Goal: Task Accomplishment & Management: Manage account settings

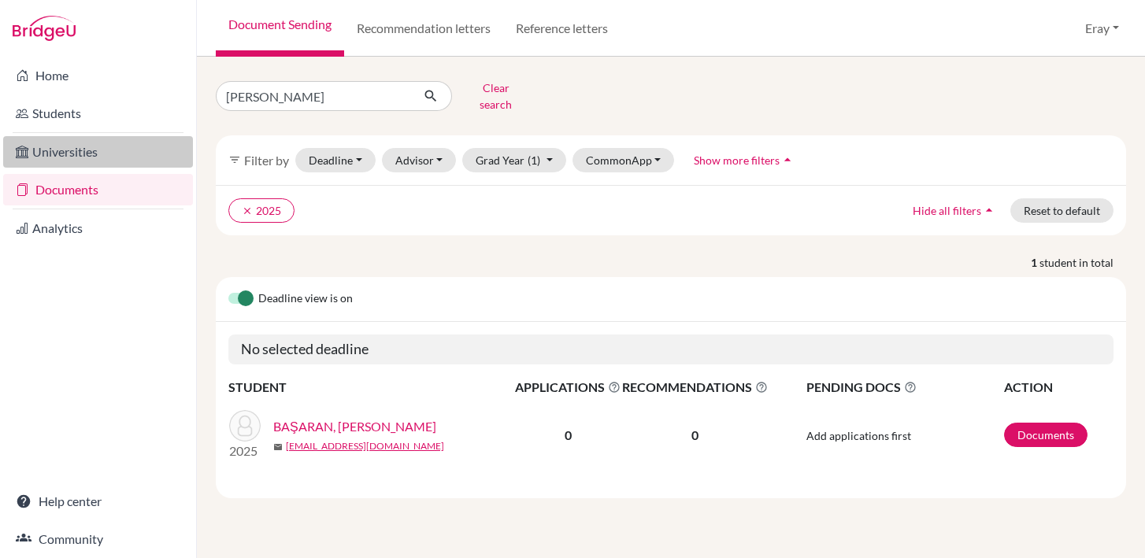
click at [95, 163] on link "Universities" at bounding box center [98, 151] width 190 height 31
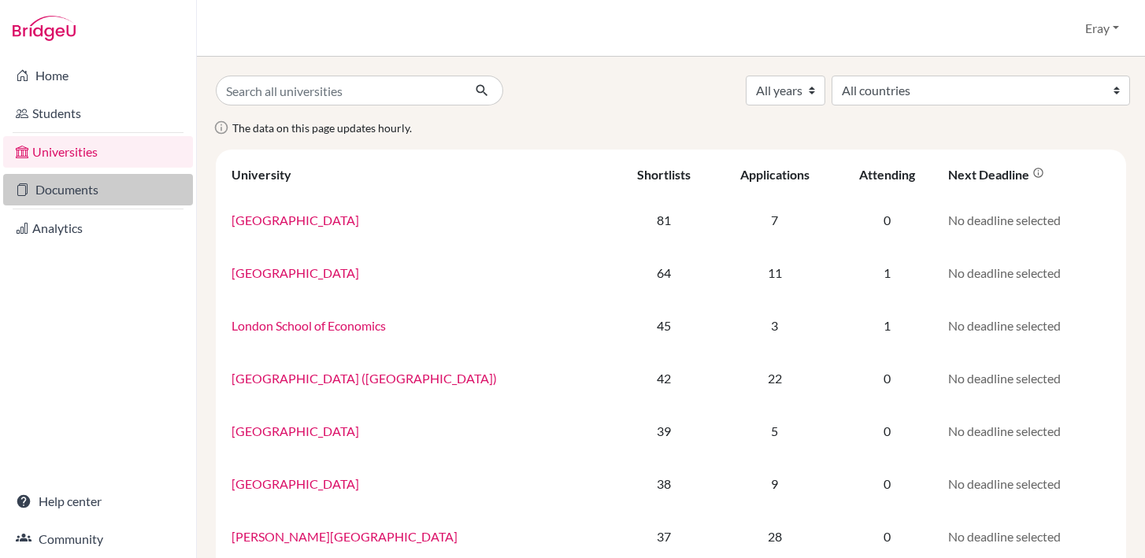
click at [91, 181] on link "Documents" at bounding box center [98, 189] width 190 height 31
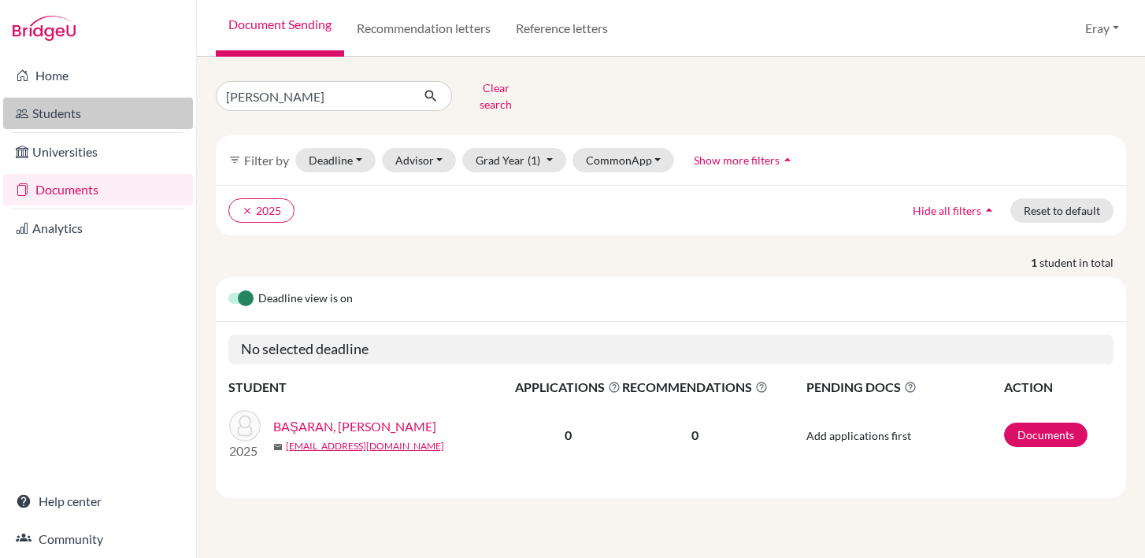
click at [95, 115] on link "Students" at bounding box center [98, 113] width 190 height 31
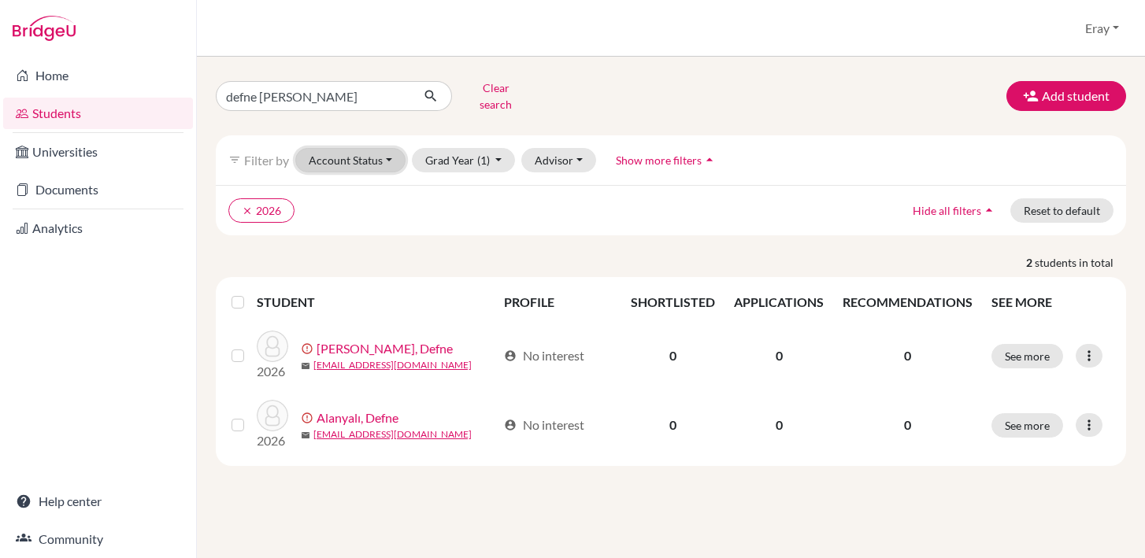
click at [376, 154] on button "Account Status" at bounding box center [350, 160] width 110 height 24
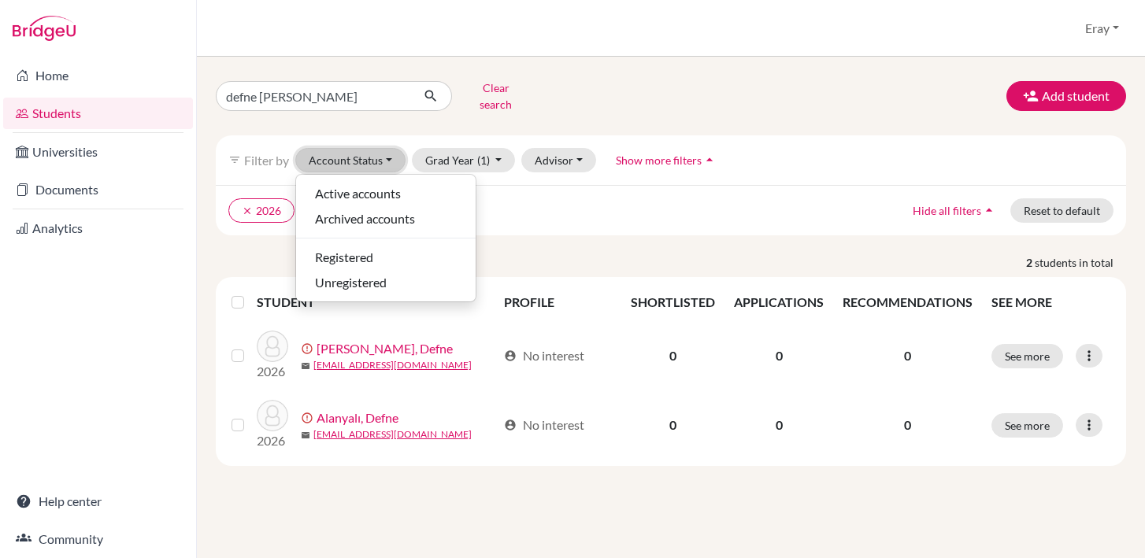
click at [387, 150] on button "Account Status" at bounding box center [350, 160] width 110 height 24
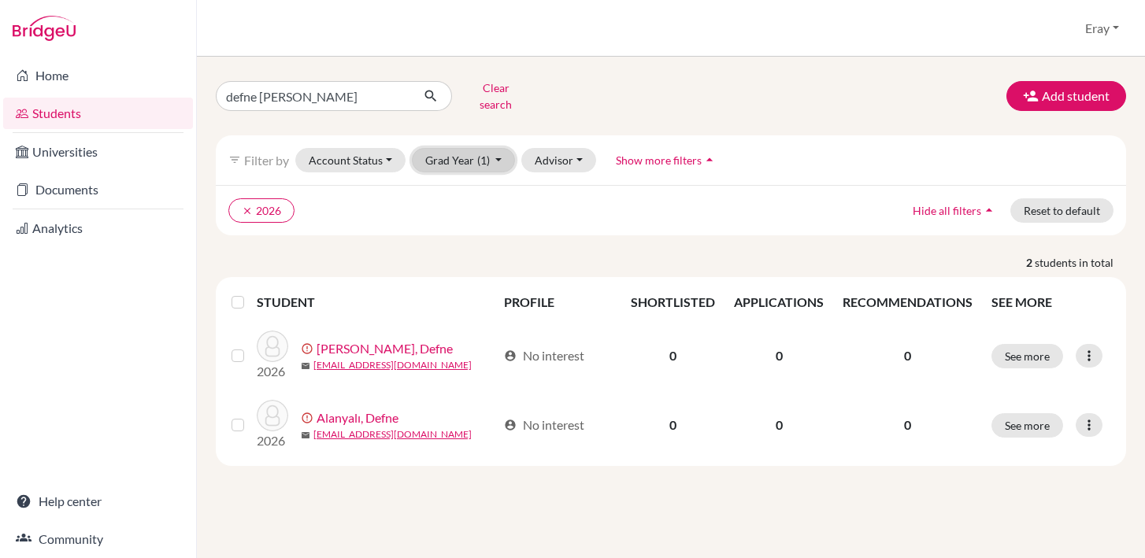
click at [499, 153] on button "Grad Year (1)" at bounding box center [464, 160] width 104 height 24
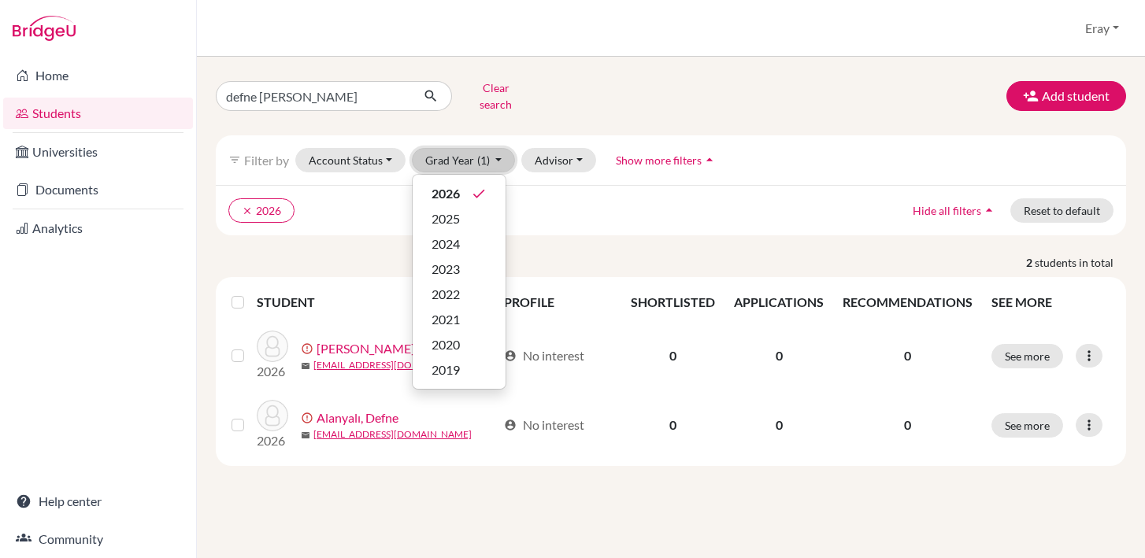
click at [499, 153] on button "Grad Year (1)" at bounding box center [464, 160] width 104 height 24
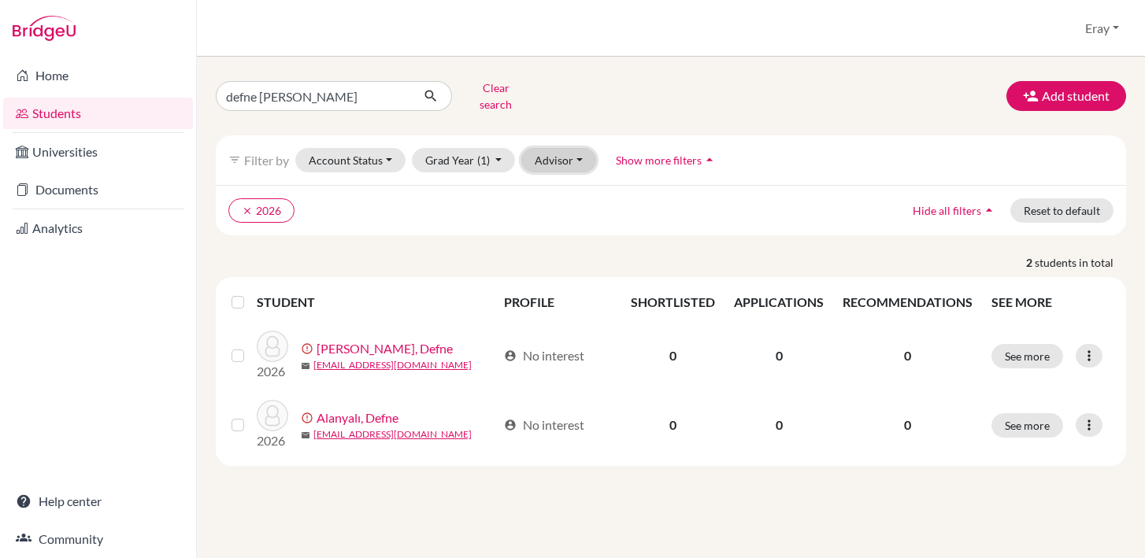
click at [568, 149] on button "Advisor" at bounding box center [558, 160] width 75 height 24
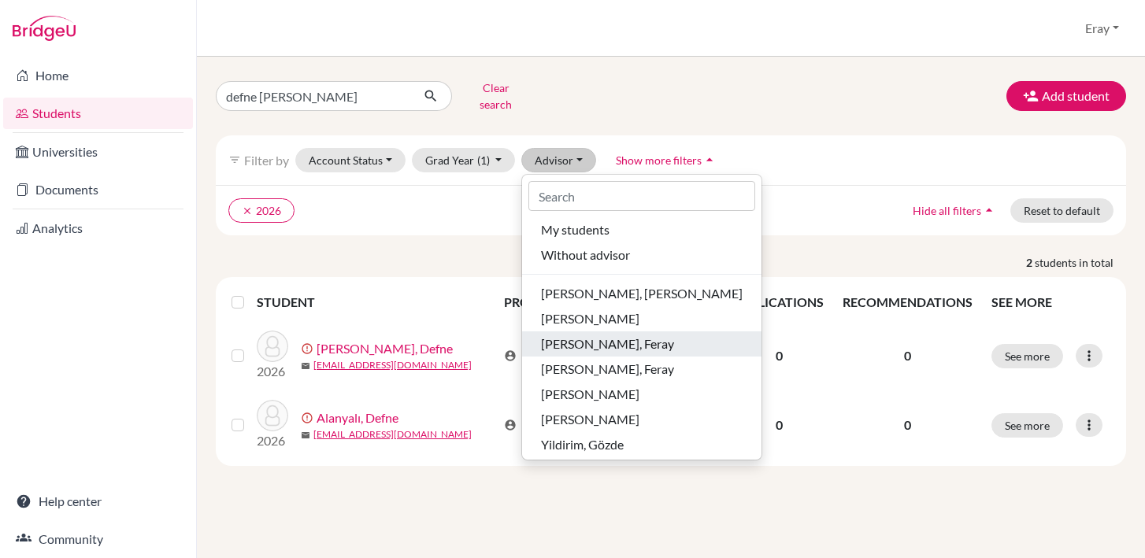
click at [642, 335] on span "[PERSON_NAME], Feray" at bounding box center [607, 344] width 133 height 19
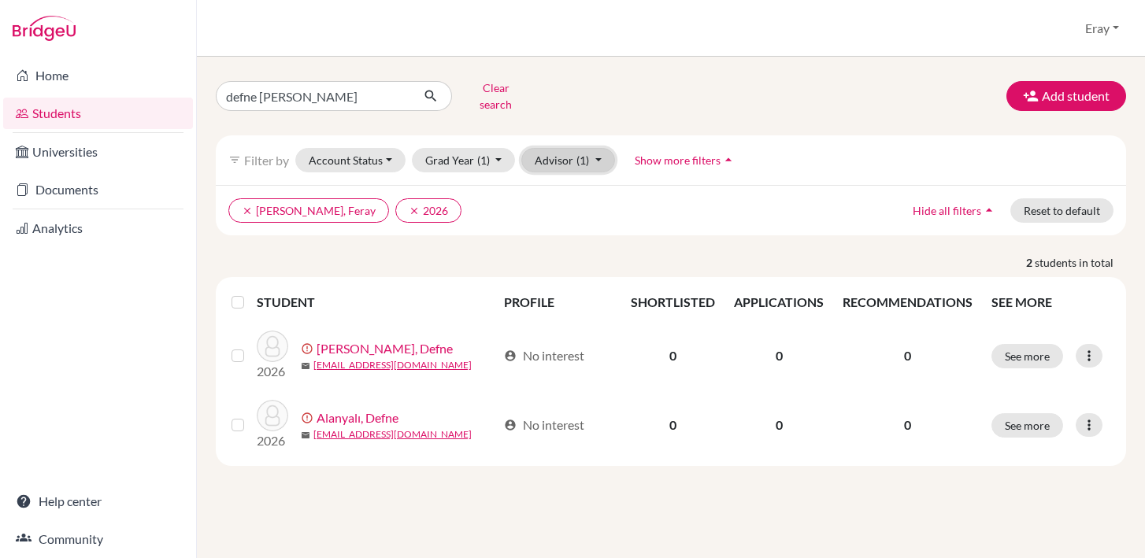
click at [584, 154] on span "(1)" at bounding box center [582, 160] width 13 height 13
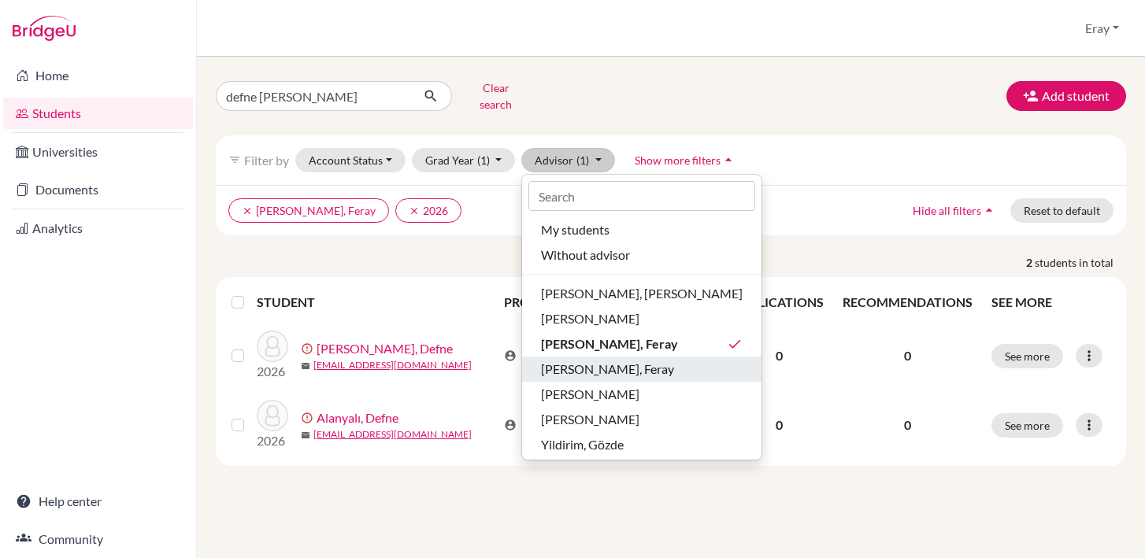
click at [619, 360] on span "[PERSON_NAME], Feray" at bounding box center [607, 369] width 133 height 19
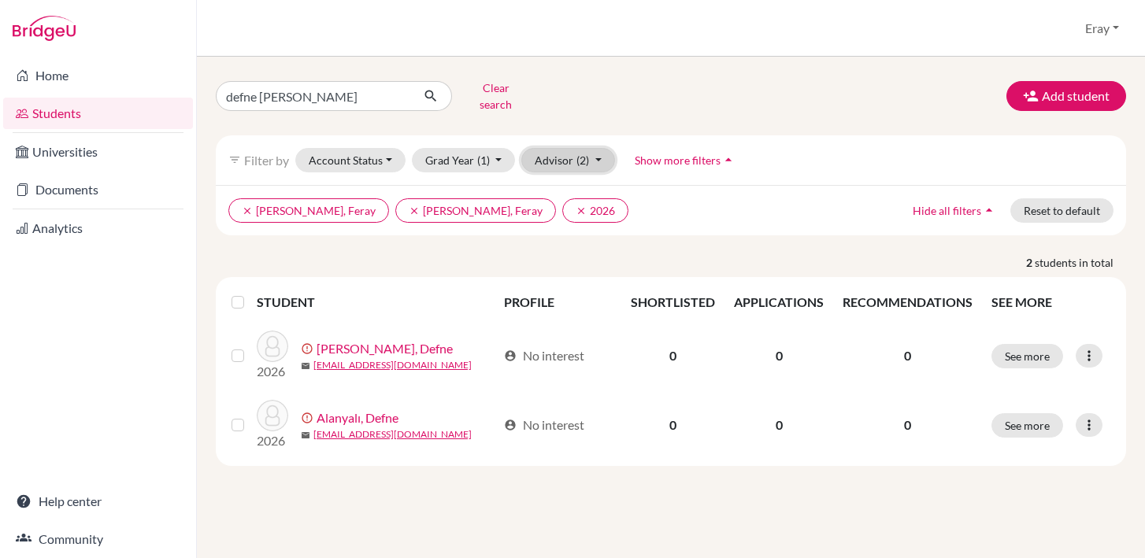
click at [576, 154] on span "(2)" at bounding box center [582, 160] width 13 height 13
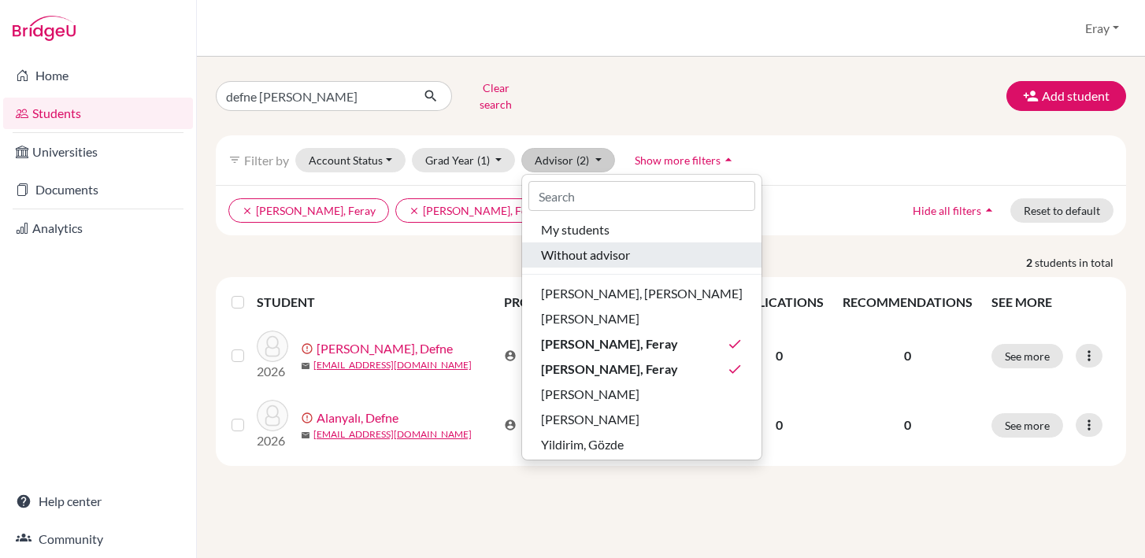
click at [617, 254] on button "Without advisor" at bounding box center [641, 254] width 239 height 25
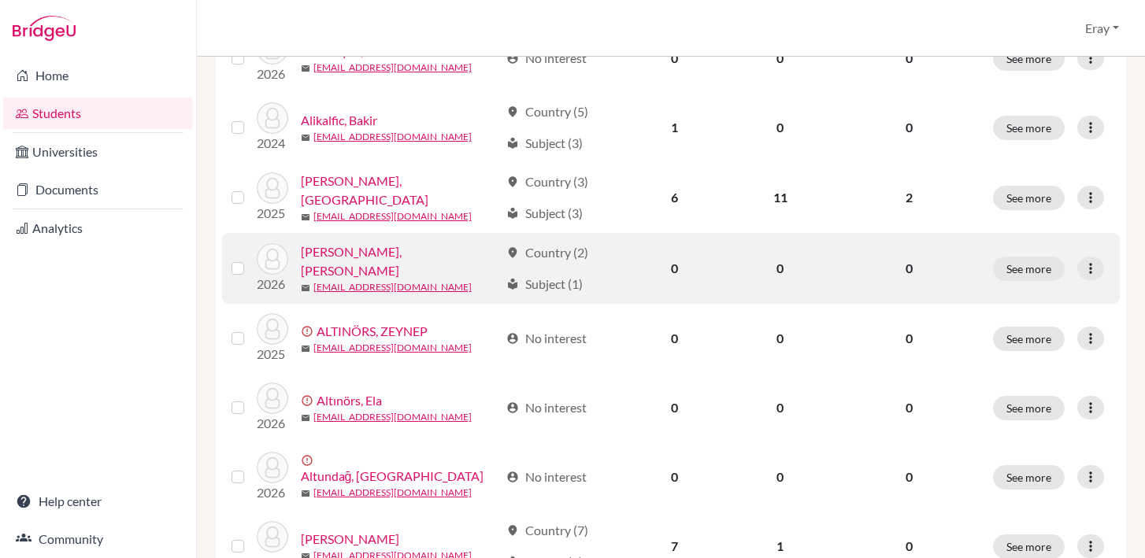
scroll to position [938, 0]
click at [543, 274] on div "local_library Subject (1)" at bounding box center [544, 283] width 76 height 19
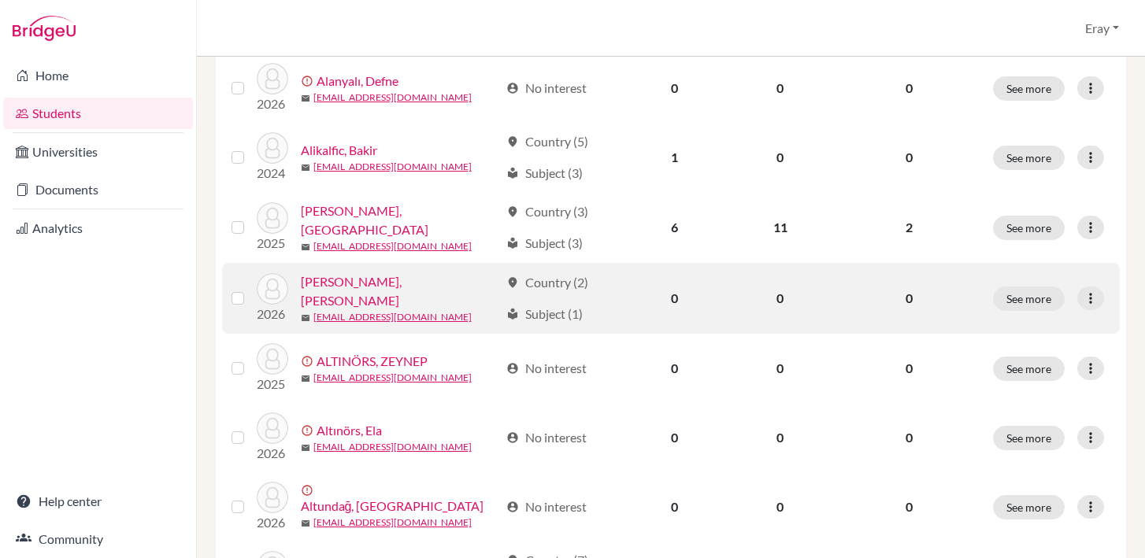
scroll to position [907, 0]
click at [1020, 287] on button "See more" at bounding box center [1029, 299] width 72 height 24
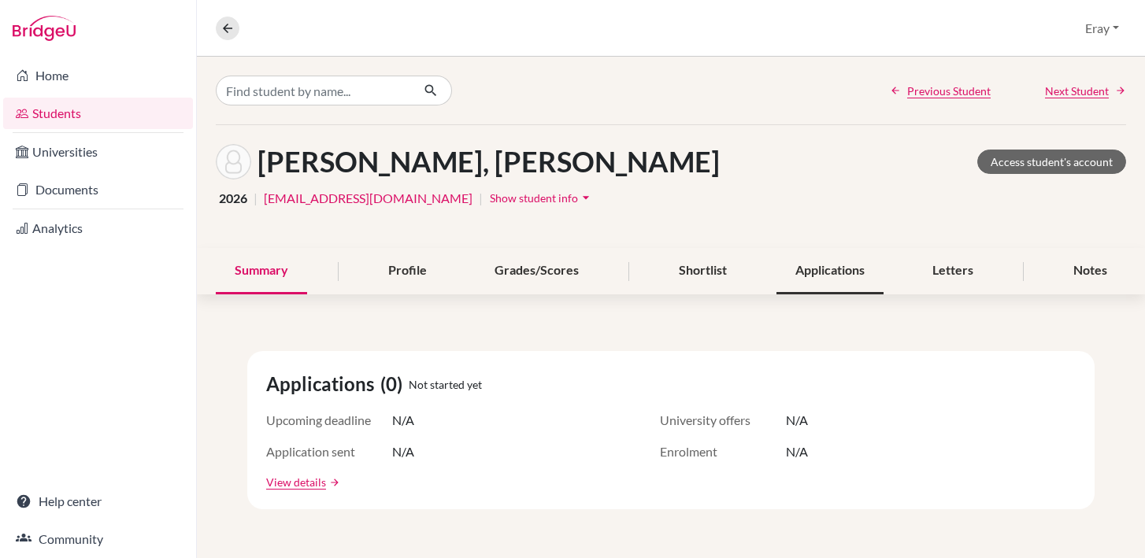
click at [866, 280] on div "Applications" at bounding box center [829, 271] width 107 height 46
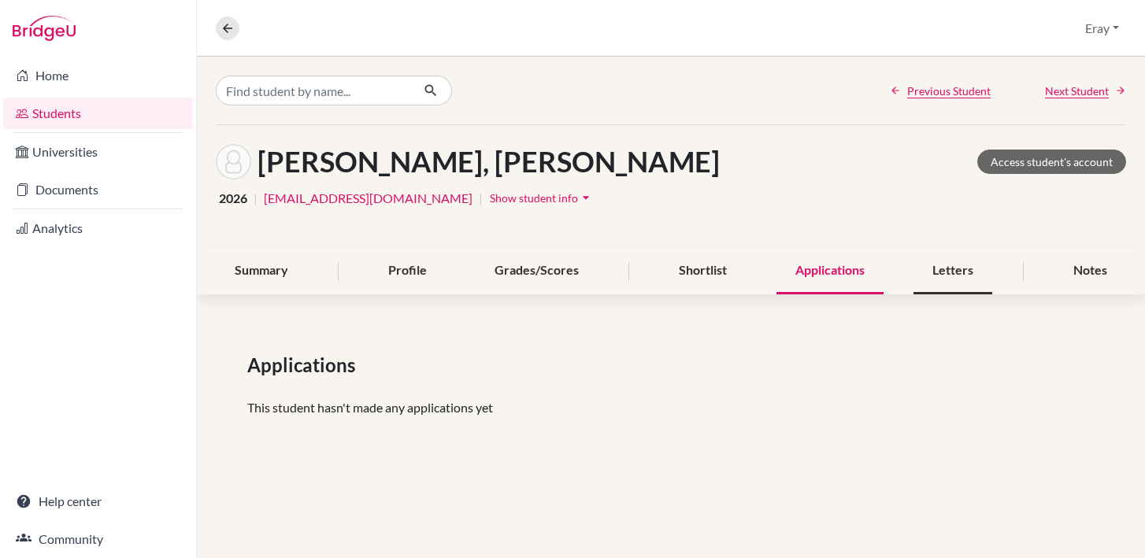
click at [923, 271] on div "Letters" at bounding box center [952, 271] width 79 height 46
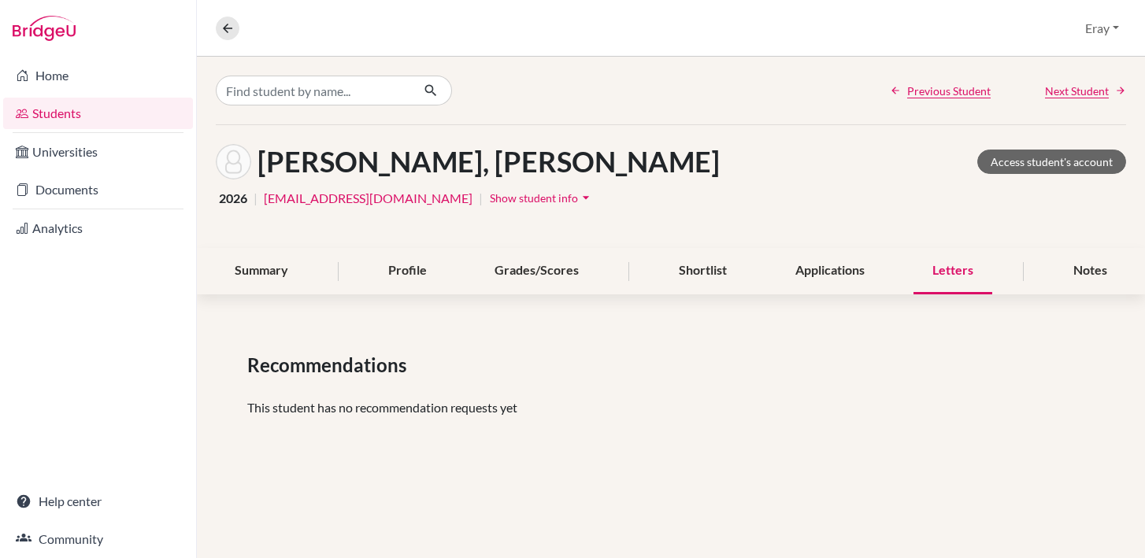
click at [96, 121] on link "Students" at bounding box center [98, 113] width 190 height 31
